Goal: Navigation & Orientation: Go to known website

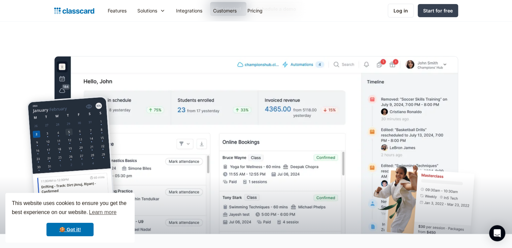
scroll to position [202, 0]
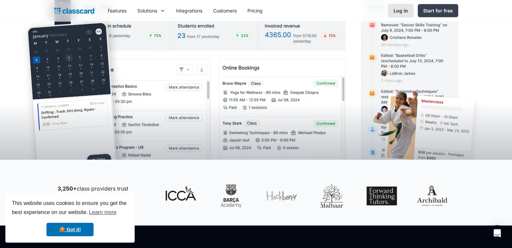
click at [405, 14] on div "Log in" at bounding box center [400, 10] width 14 height 7
